Goal: Information Seeking & Learning: Learn about a topic

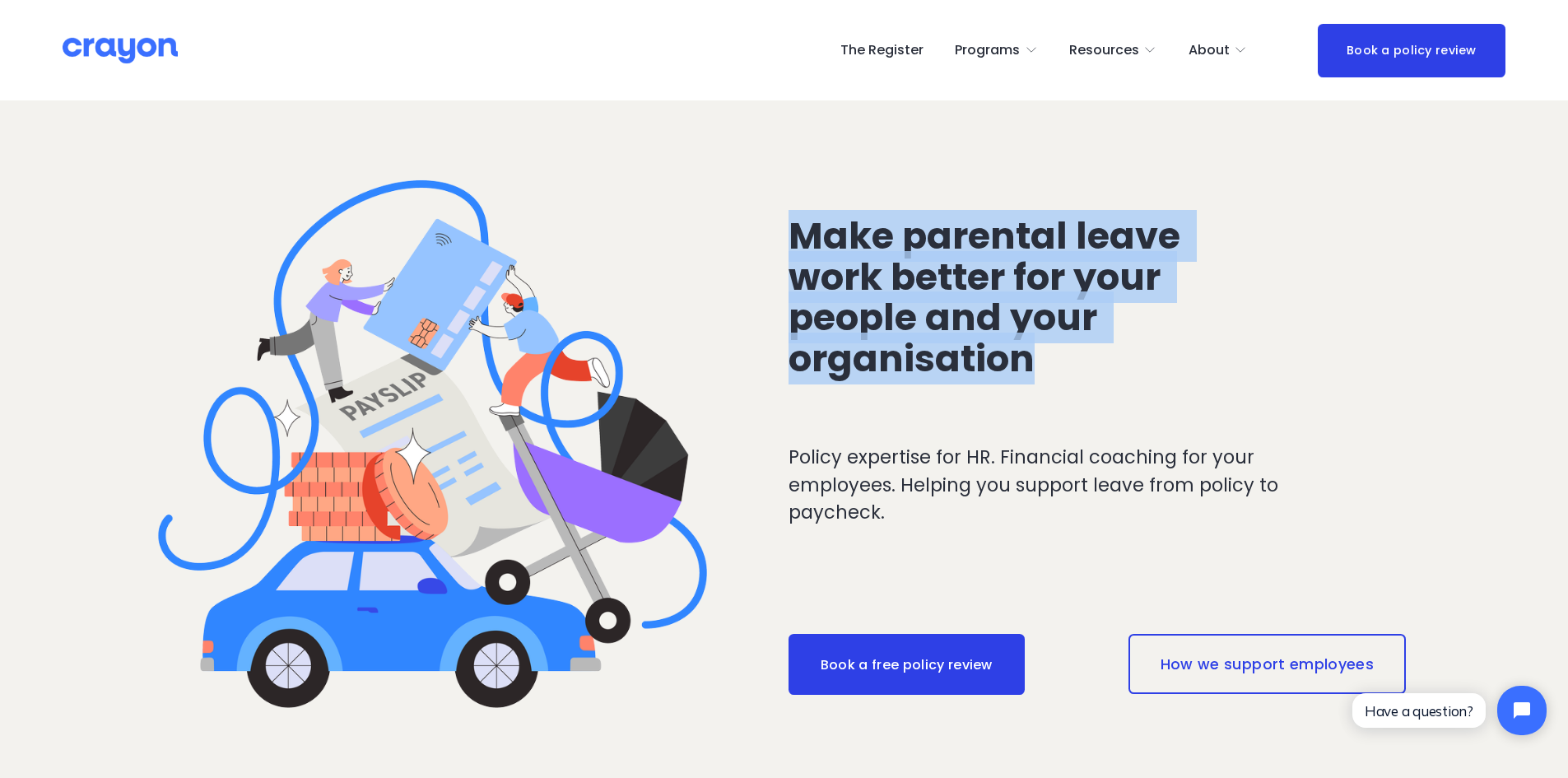
drag, startPoint x: 794, startPoint y: 225, endPoint x: 1050, endPoint y: 361, distance: 289.9
click at [1050, 361] on h2 "Make parental leave work better for your people and your organisation" at bounding box center [1010, 298] width 444 height 165
click at [1224, 53] on span "About" at bounding box center [1208, 50] width 41 height 24
click at [0, 0] on span "About Us" at bounding box center [0, 0] width 0 height 0
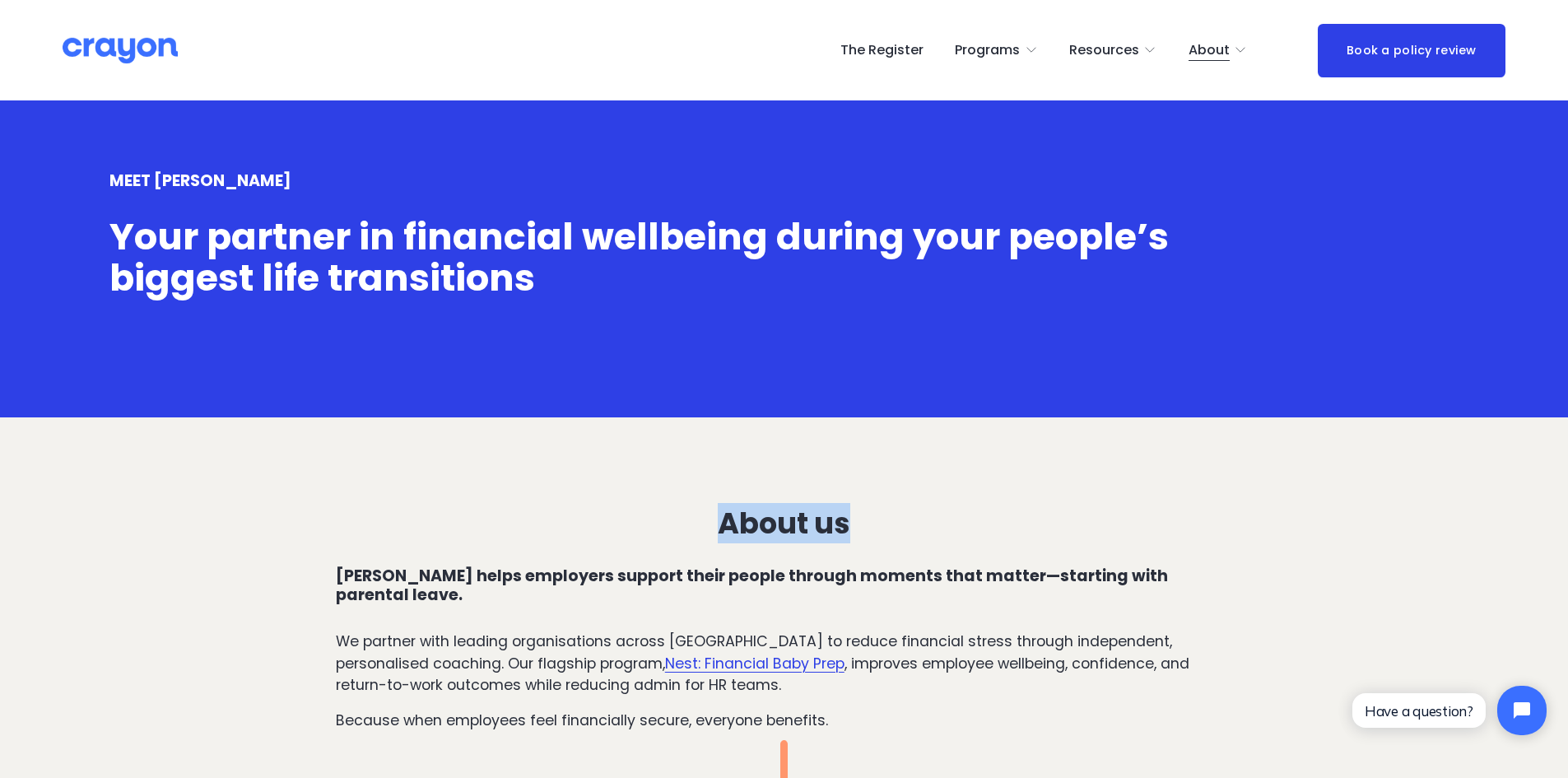
drag, startPoint x: 723, startPoint y: 526, endPoint x: 881, endPoint y: 528, distance: 158.0
click at [881, 528] on h3 "About us" at bounding box center [784, 523] width 897 height 33
copy h3 "About us"
